Goal: Task Accomplishment & Management: Complete application form

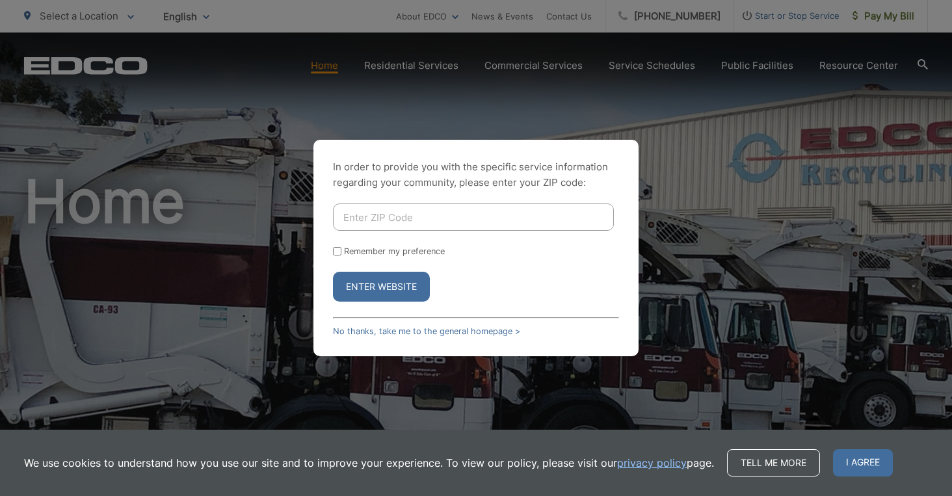
click at [362, 220] on input "Enter ZIP Code" at bounding box center [473, 217] width 281 height 27
type input "92064"
click at [339, 250] on input "Remember my preference" at bounding box center [337, 251] width 8 height 8
checkbox input "true"
click at [356, 286] on button "Enter Website" at bounding box center [381, 287] width 97 height 30
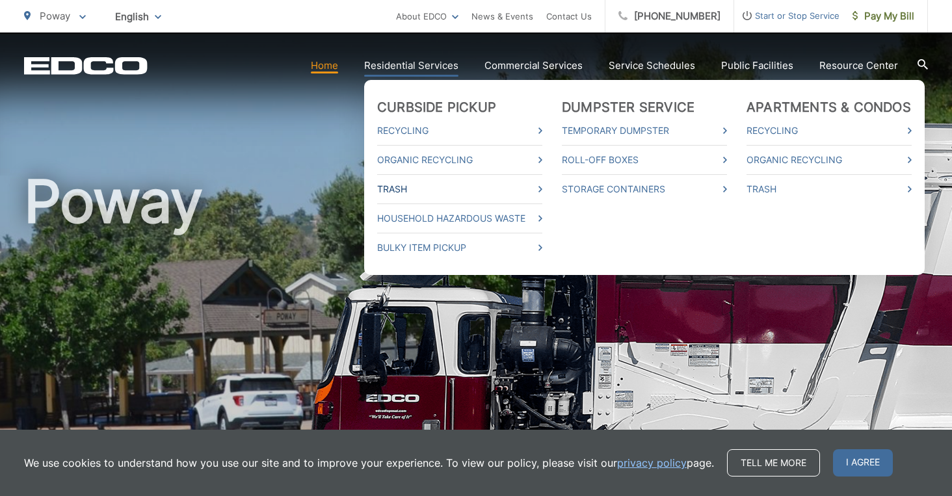
click at [425, 191] on link "Trash" at bounding box center [459, 189] width 165 height 16
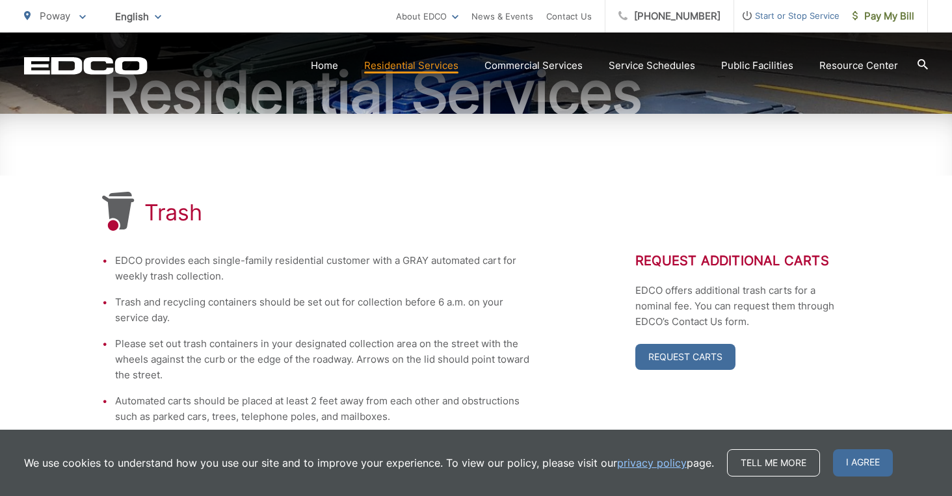
scroll to position [147, 0]
click at [686, 351] on link "Request Carts" at bounding box center [685, 356] width 100 height 26
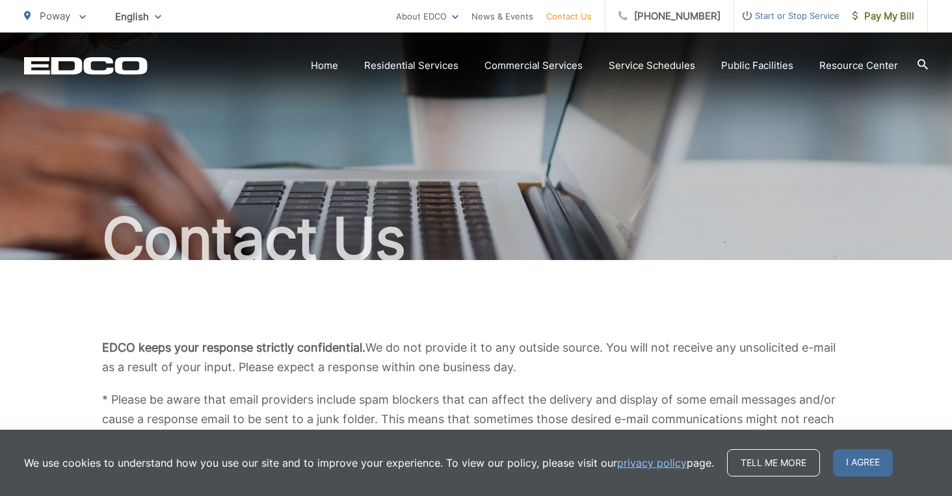
click at [524, 228] on h1 "Contact Us" at bounding box center [476, 239] width 904 height 65
click at [575, 184] on div "Contact Us" at bounding box center [476, 147] width 904 height 228
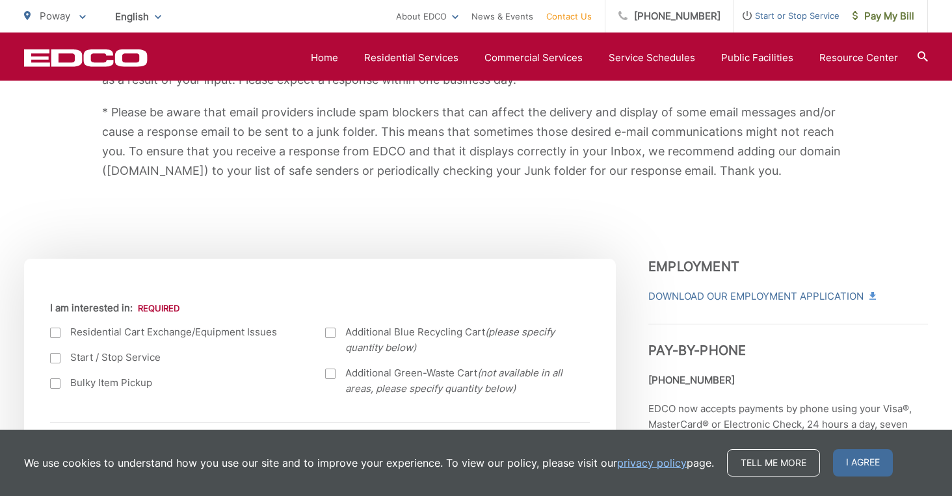
scroll to position [287, 0]
click at [333, 376] on div at bounding box center [330, 374] width 10 height 10
click at [0, 0] on input "Additional Green-Waste Cart (not available in all areas, please specify quantit…" at bounding box center [0, 0] width 0 height 0
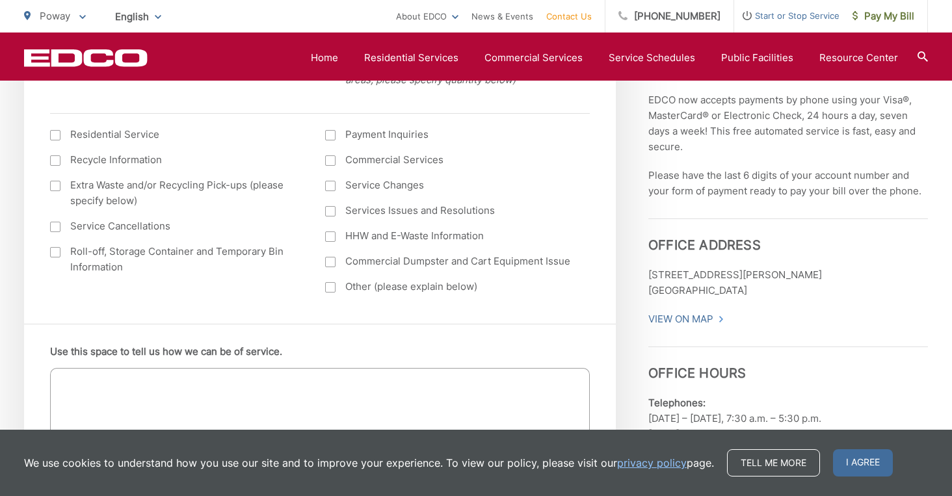
scroll to position [607, 0]
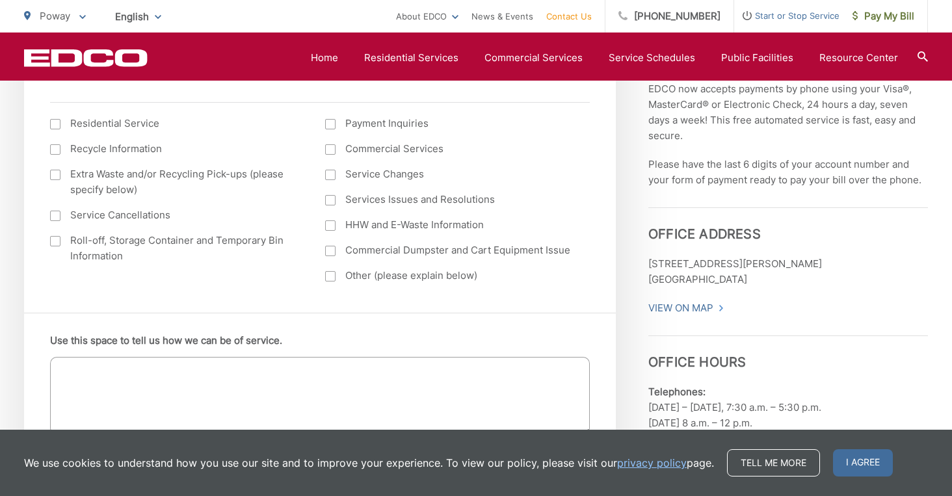
click at [57, 123] on div at bounding box center [55, 124] width 10 height 10
click at [0, 0] on input "I am interested in: (continued) *" at bounding box center [0, 0] width 0 height 0
click at [93, 368] on textarea "Use this space to tell us how we can be of service." at bounding box center [320, 396] width 540 height 78
click at [313, 408] on textarea "We would like to request an additional green waste cart for our home." at bounding box center [320, 396] width 540 height 78
type textarea "We would like to request an additional green waste cart for our home."
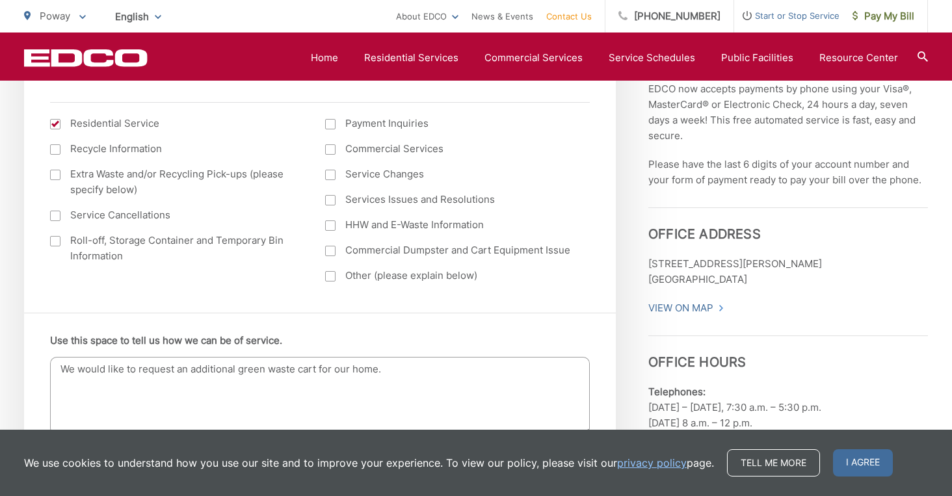
click at [578, 345] on li "Use this space to tell us how we can be of service. We would like to request an…" at bounding box center [320, 386] width 540 height 107
click at [862, 464] on span "I agree" at bounding box center [863, 462] width 60 height 27
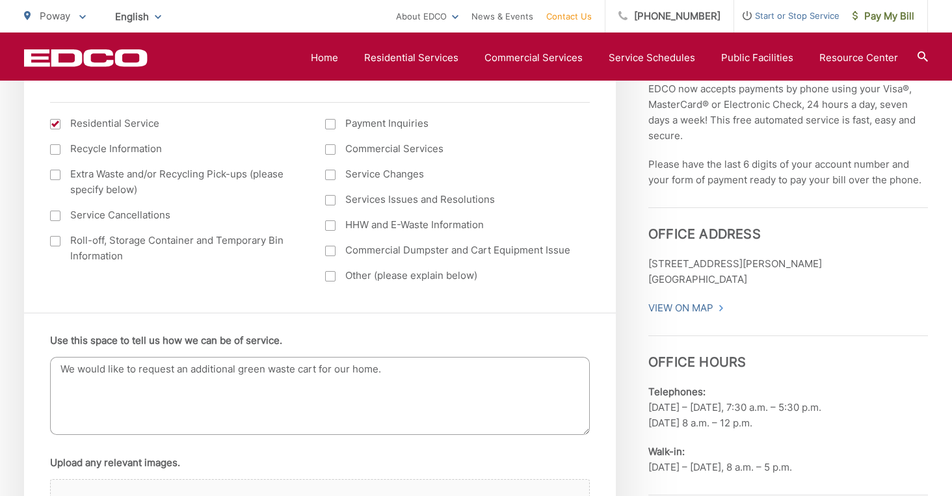
click at [310, 448] on ul "Use this space to tell us how we can be of service. We would like to request an…" at bounding box center [320, 461] width 540 height 256
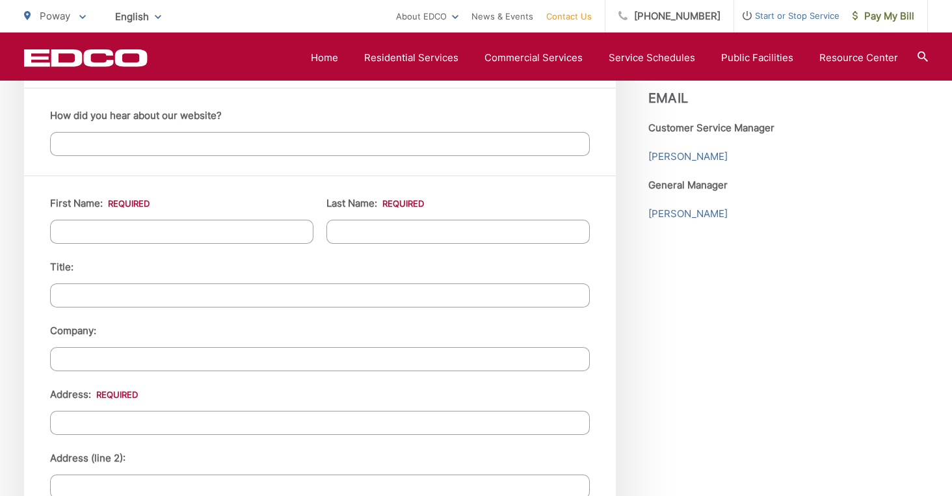
scroll to position [1133, 0]
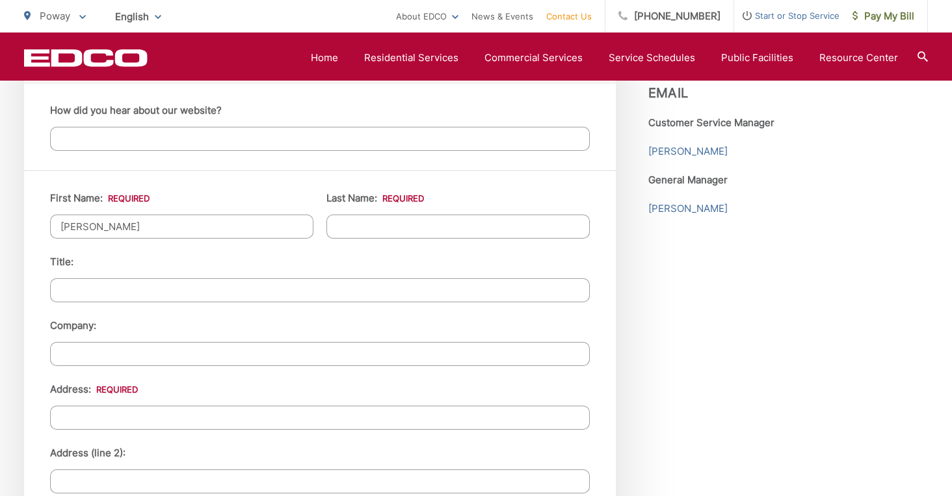
type input "Charlene"
type input "Dackerman"
type input "13630 Whitewood Canyon"
click at [87, 290] on input "Title:" at bounding box center [320, 290] width 540 height 24
type input "Owner"
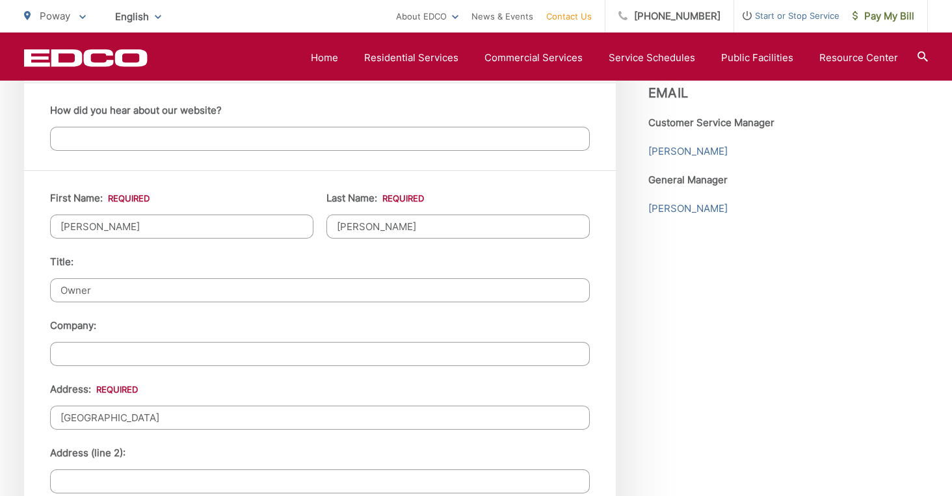
click at [226, 424] on input "13630 Whitewood Canyon" at bounding box center [320, 418] width 540 height 24
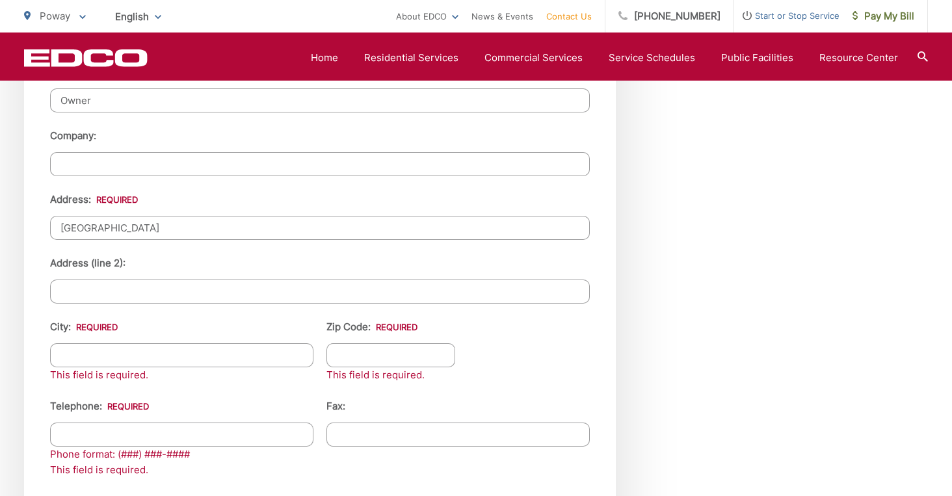
scroll to position [1374, 0]
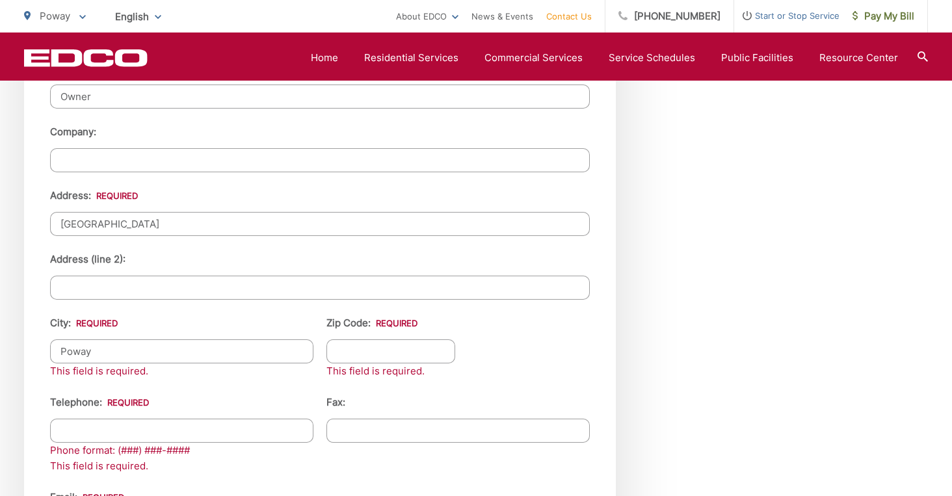
type input "Poway"
type input "92064"
type input "(858) 230-0114"
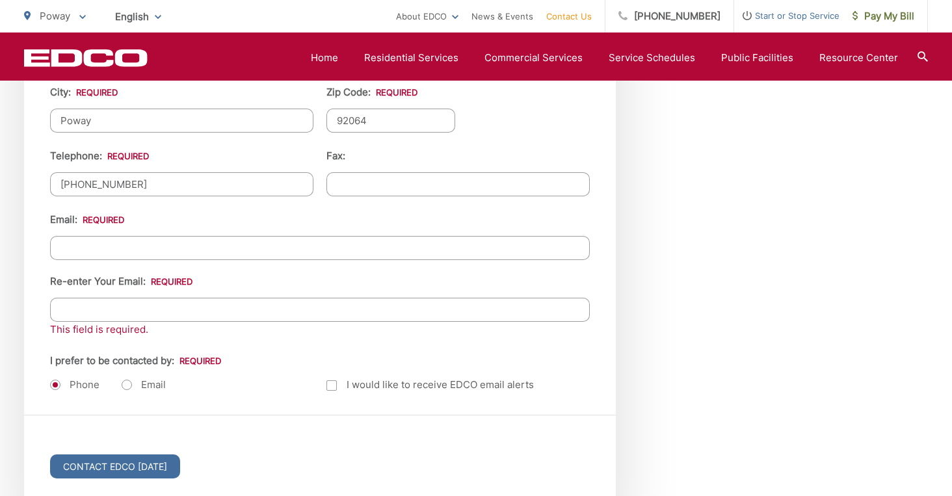
scroll to position [1612, 0]
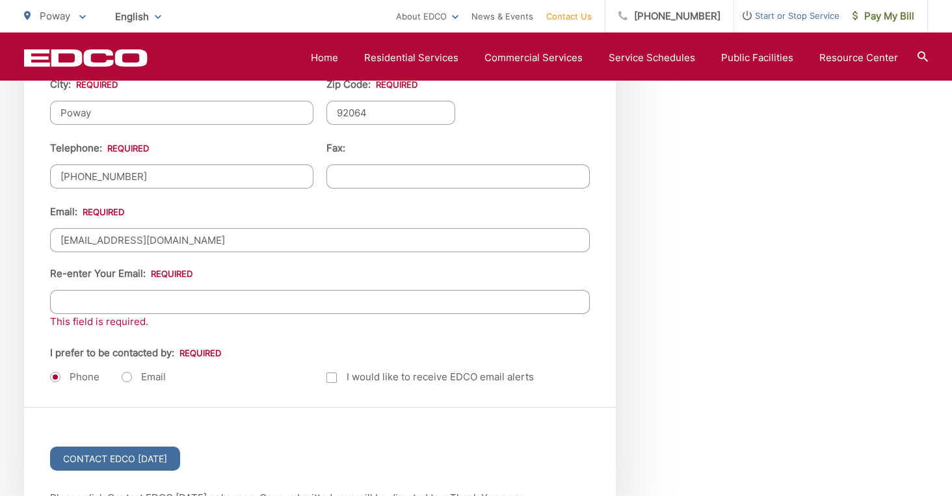
type input "[EMAIL_ADDRESS][DOMAIN_NAME]"
click at [124, 378] on label "Email" at bounding box center [144, 377] width 44 height 13
radio input "true"
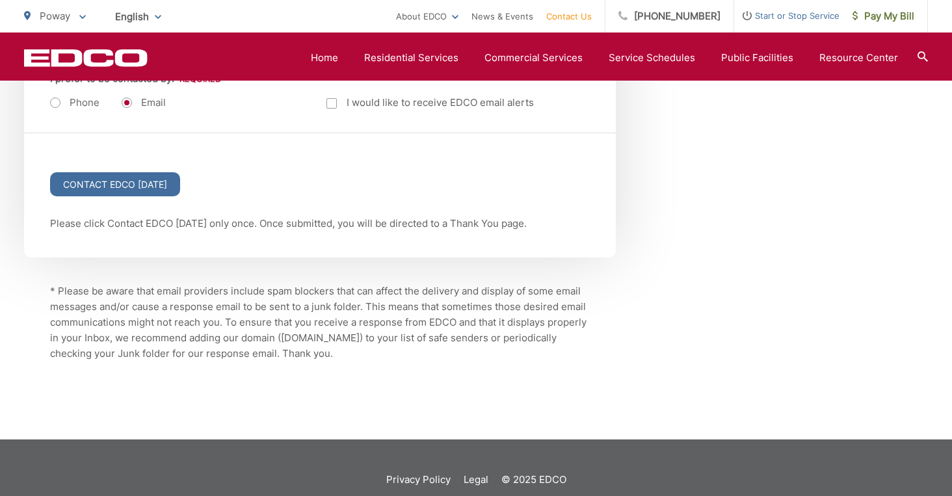
scroll to position [1888, 0]
click at [122, 174] on input "Contact EDCO [DATE]" at bounding box center [115, 184] width 130 height 24
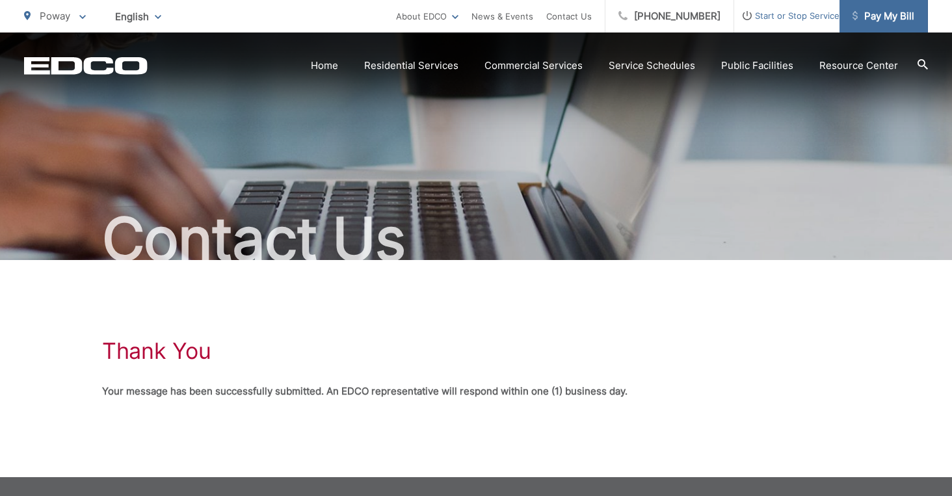
click at [862, 10] on span "Pay My Bill" at bounding box center [884, 16] width 62 height 16
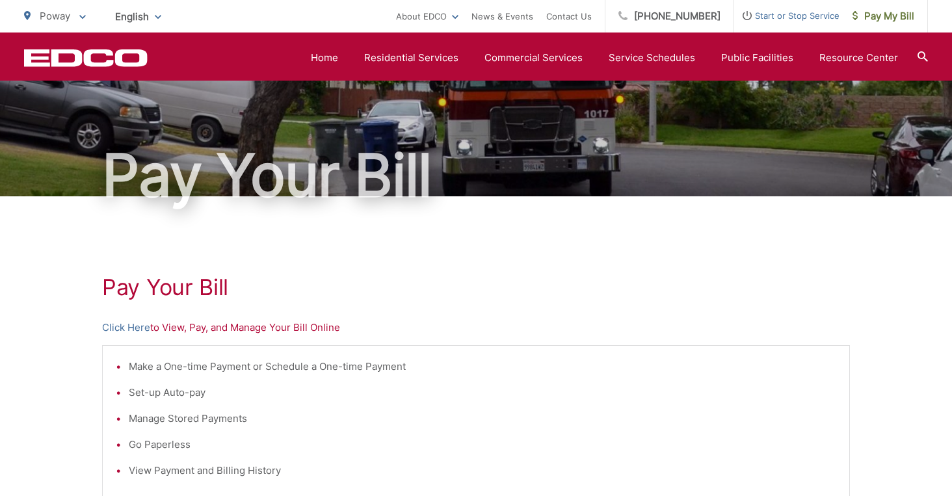
scroll to position [48, 0]
